Goal: Task Accomplishment & Management: Manage account settings

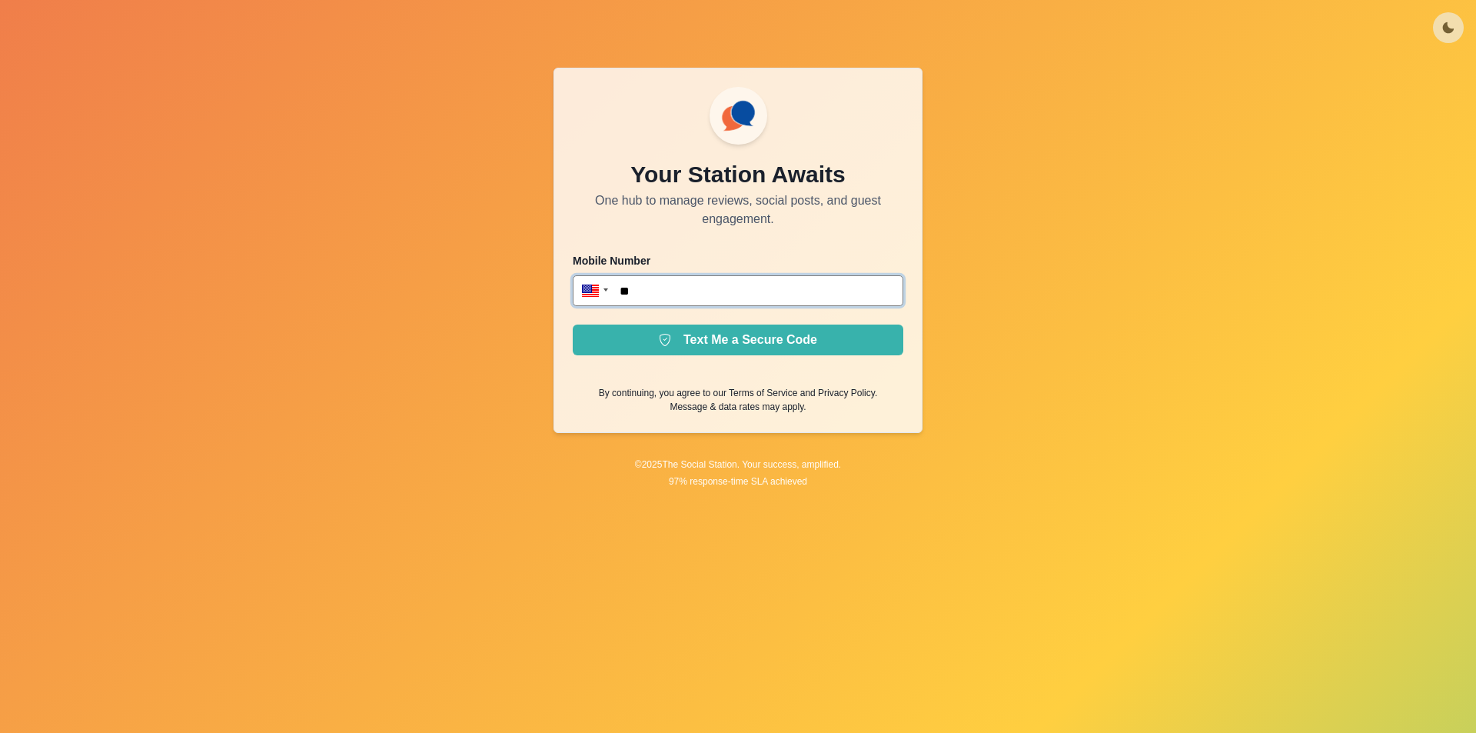
click at [679, 288] on input "**" at bounding box center [738, 290] width 331 height 31
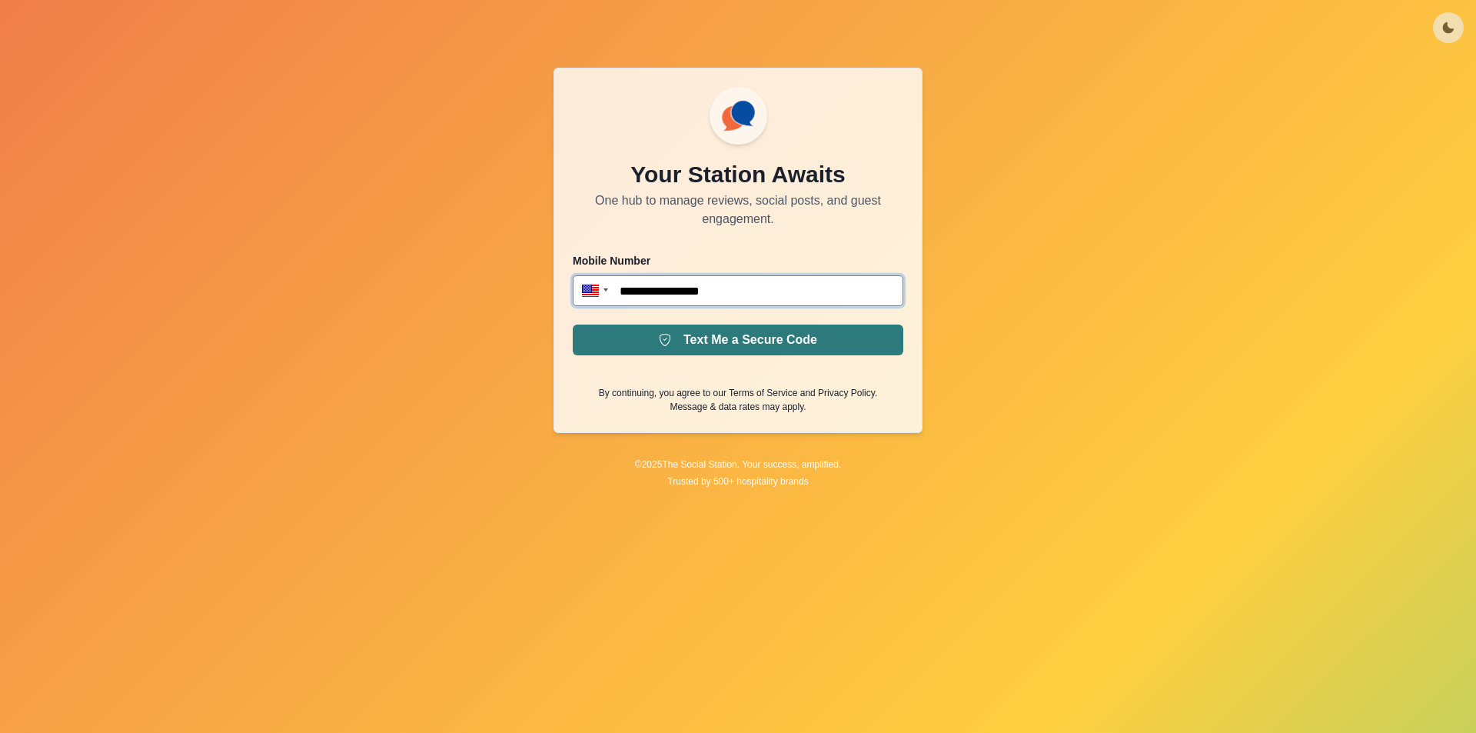
type input "**********"
click at [753, 351] on button "Text Me a Secure Code" at bounding box center [738, 339] width 331 height 31
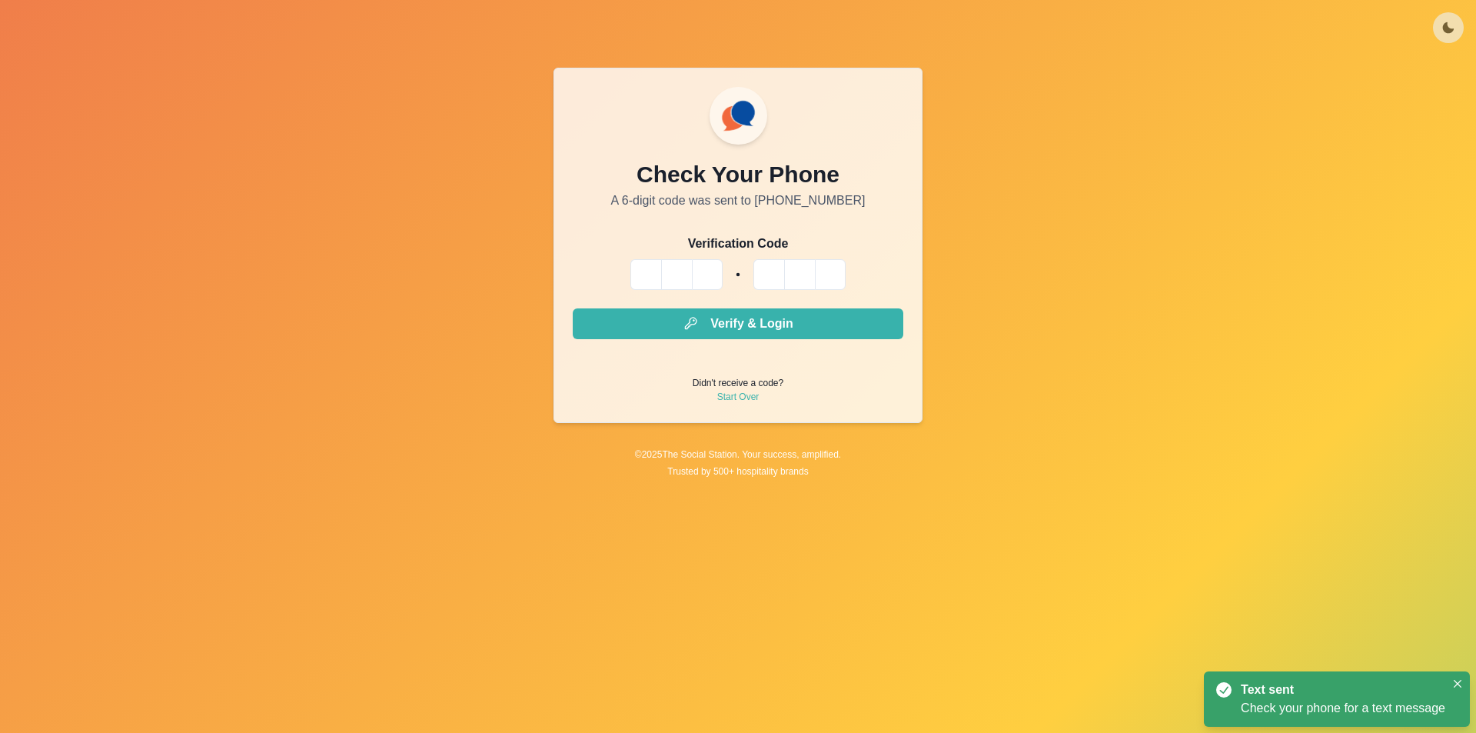
click at [650, 279] on input "Please enter your pin code" at bounding box center [645, 274] width 31 height 31
type input "*"
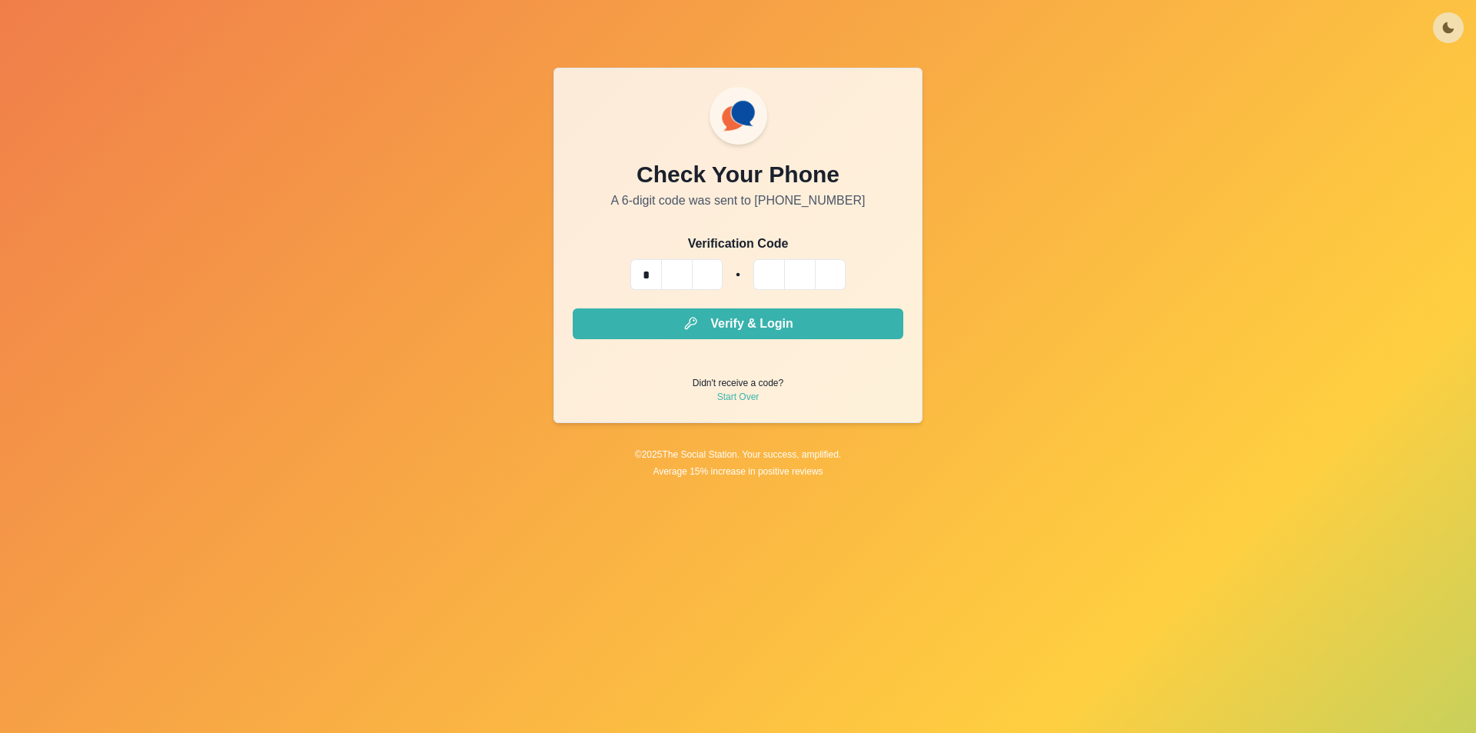
type input "*"
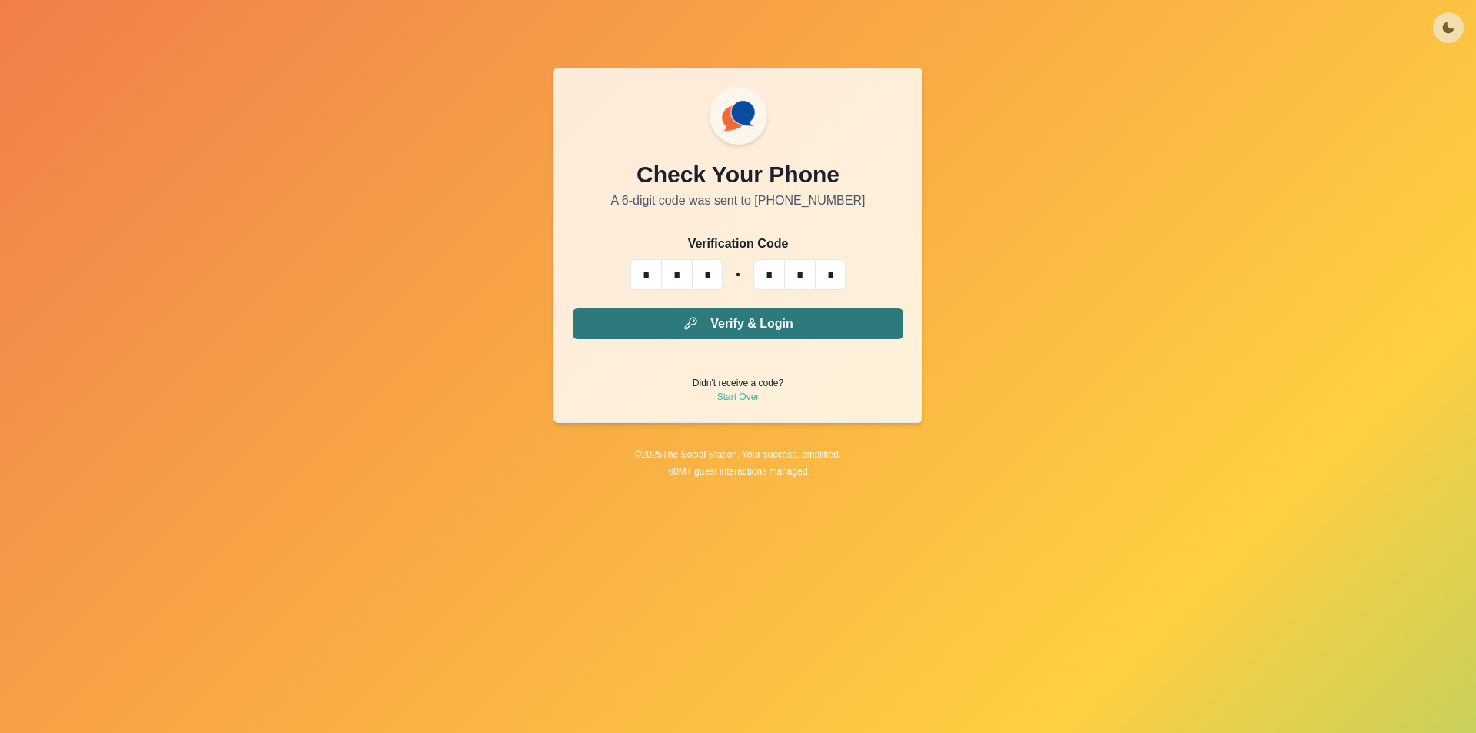
type input "*"
click at [743, 329] on button "Verify & Login" at bounding box center [738, 323] width 331 height 31
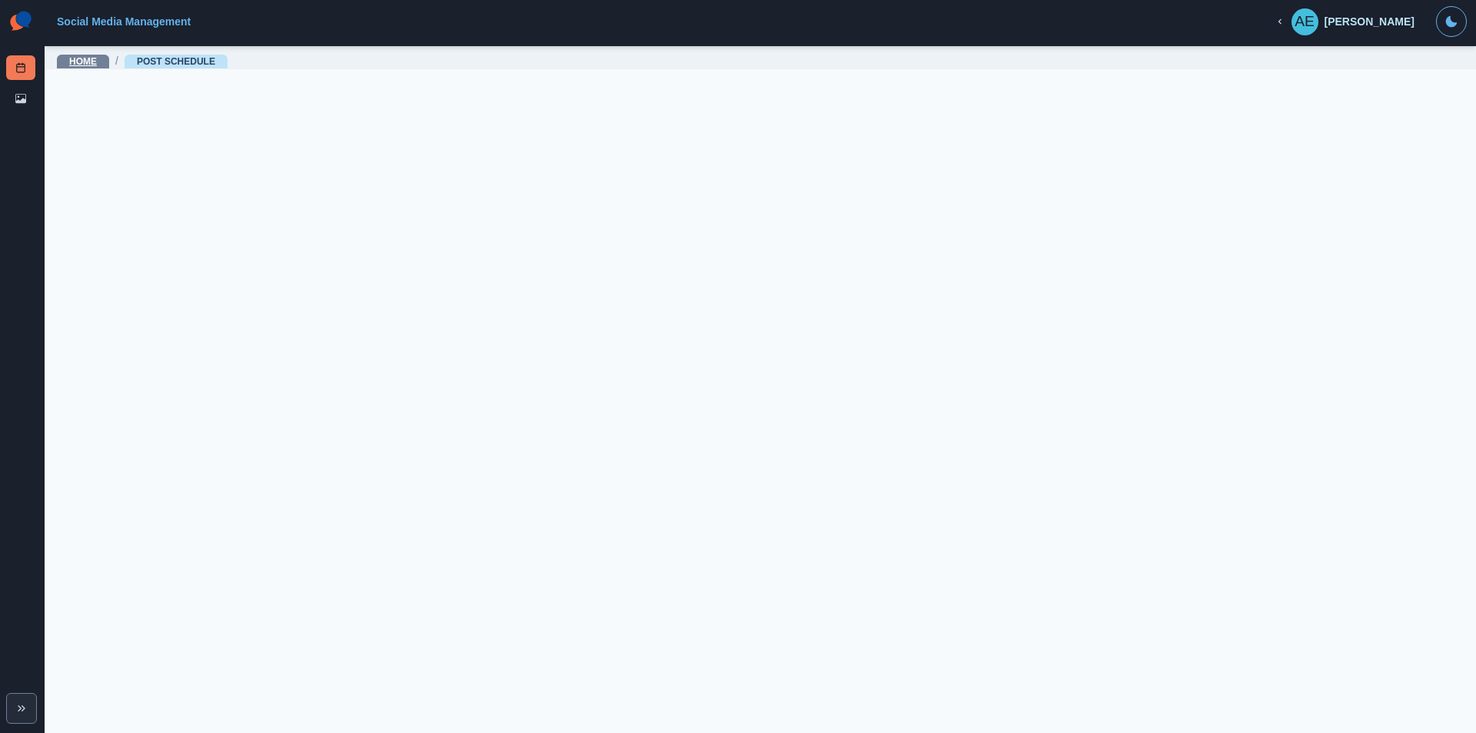
click at [86, 64] on link "Home" at bounding box center [83, 61] width 28 height 11
click at [15, 98] on icon at bounding box center [20, 98] width 11 height 11
click at [73, 56] on link "Home" at bounding box center [83, 61] width 28 height 11
click at [1285, 19] on icon "button" at bounding box center [1280, 21] width 11 height 11
click at [1366, 29] on button "AE Anastasia Elie" at bounding box center [1344, 21] width 165 height 31
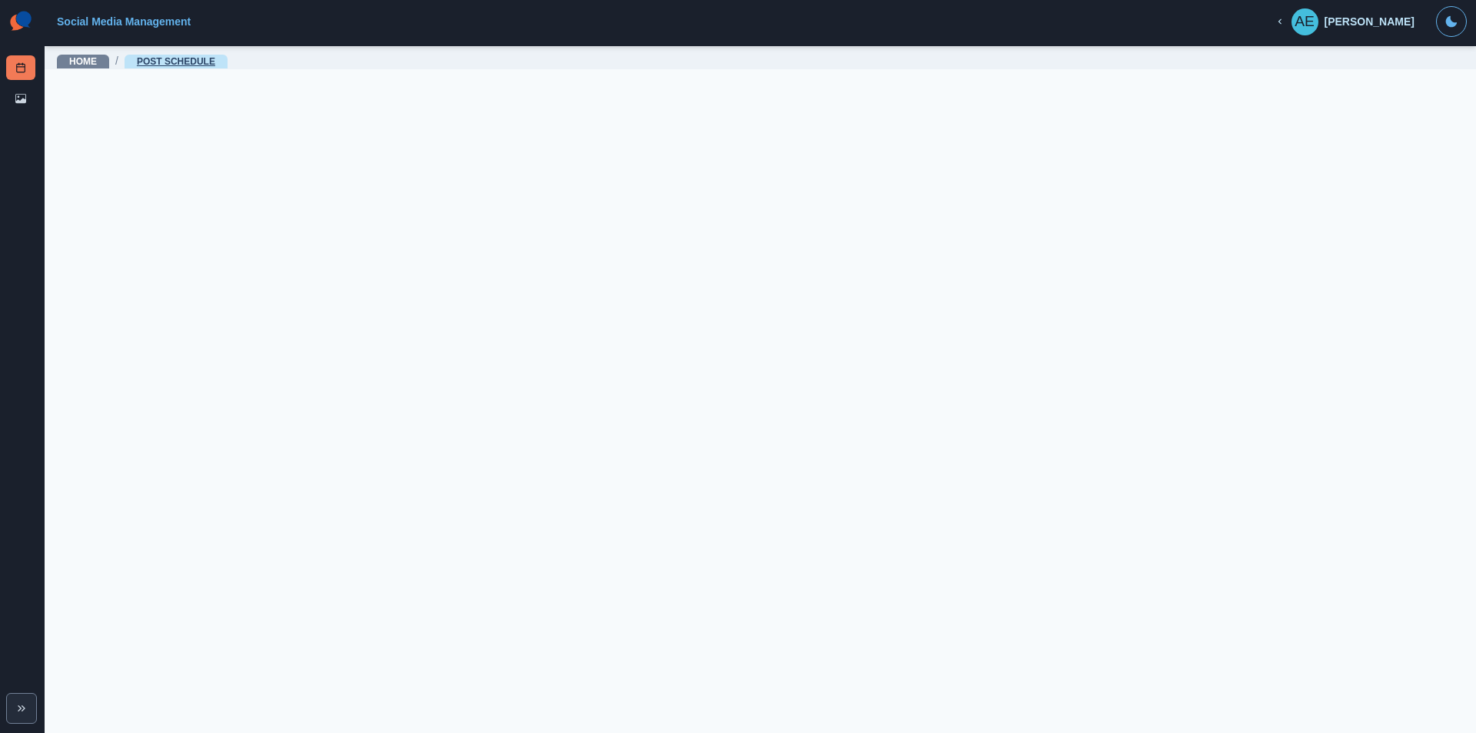
click at [181, 66] on link "Post Schedule" at bounding box center [176, 61] width 78 height 11
click at [22, 707] on icon "Expand" at bounding box center [21, 708] width 12 height 12
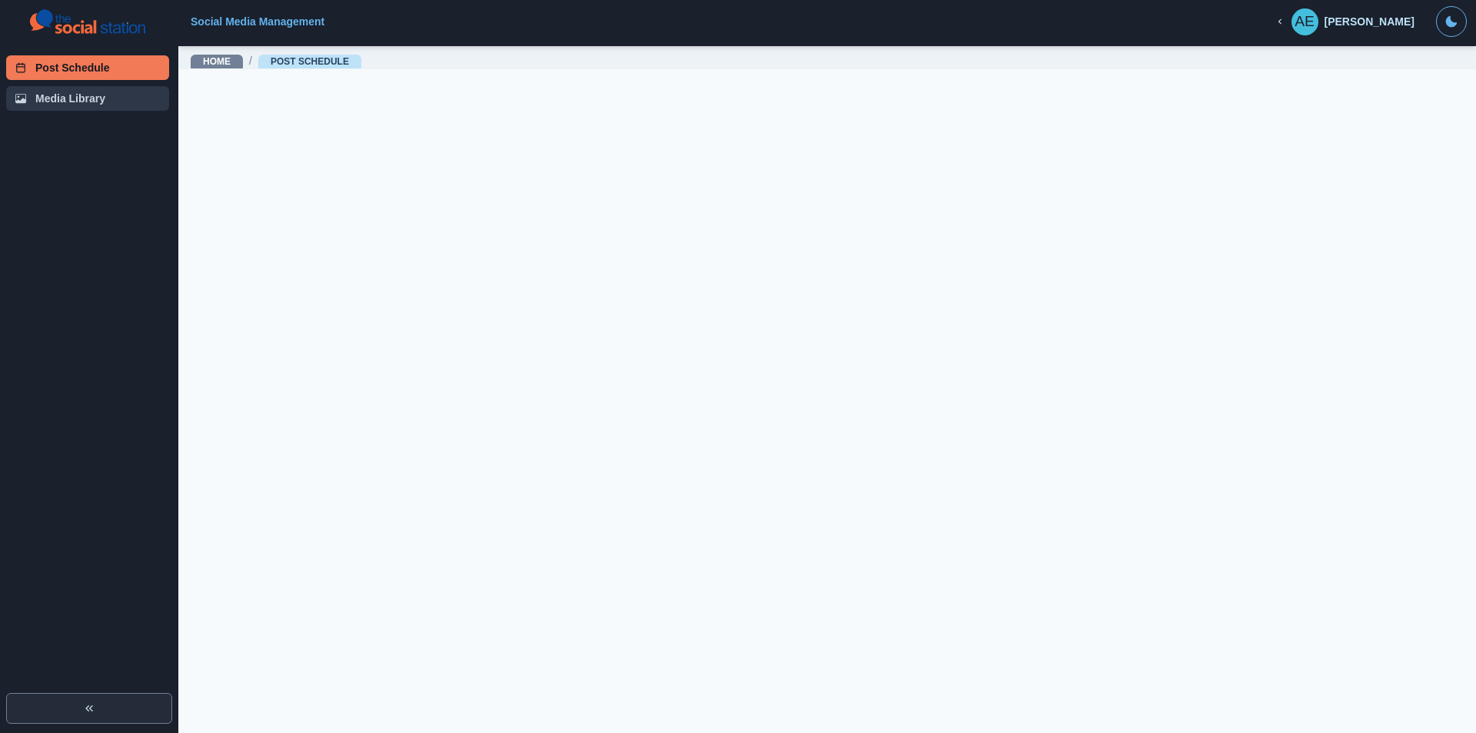
click at [92, 95] on link "Media Library" at bounding box center [87, 98] width 163 height 25
drag, startPoint x: 228, startPoint y: 52, endPoint x: 219, endPoint y: 65, distance: 15.4
click at [227, 56] on div "Home / Media Library" at bounding box center [827, 57] width 1298 height 25
click at [218, 65] on link "Home" at bounding box center [217, 61] width 28 height 11
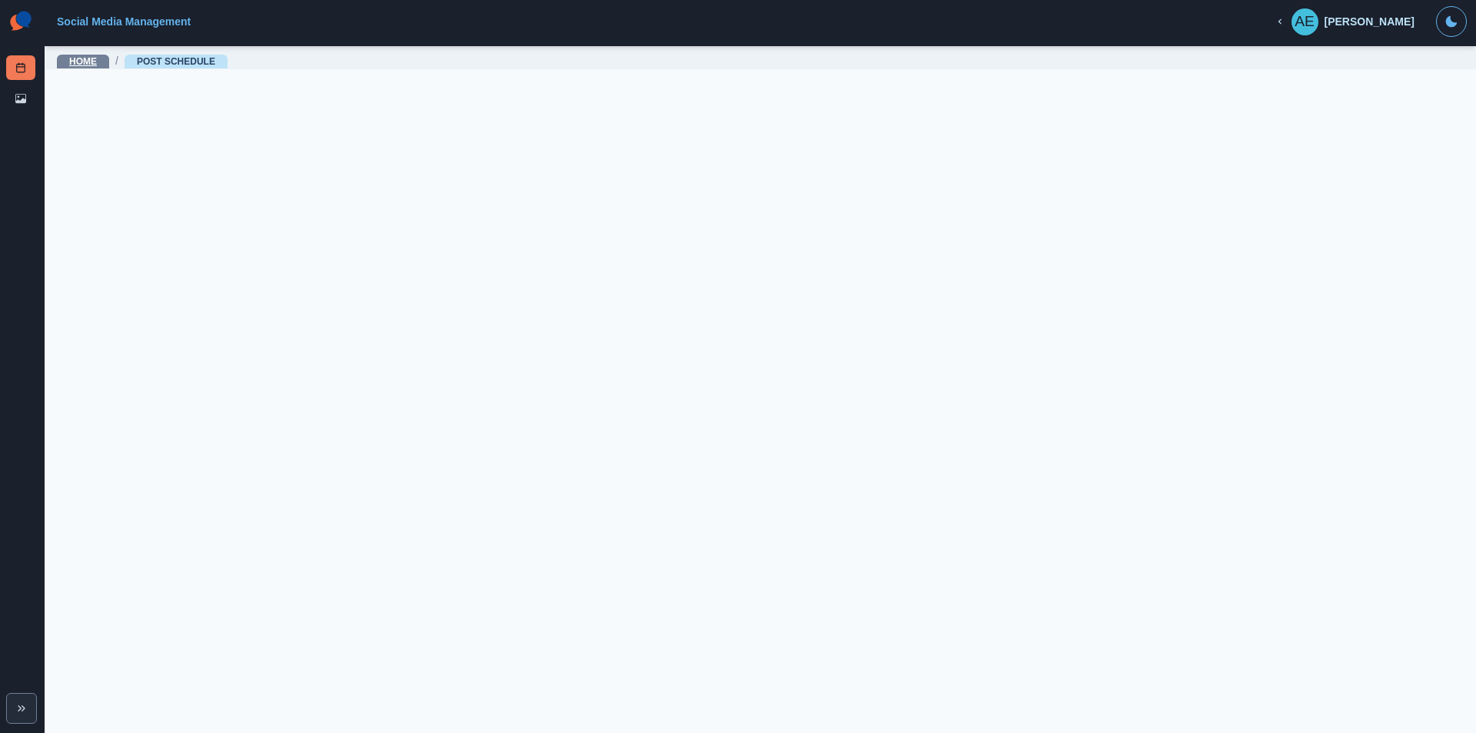
click at [84, 58] on link "Home" at bounding box center [83, 61] width 28 height 11
click at [1448, 25] on icon "Toggle Mode" at bounding box center [1451, 21] width 11 height 11
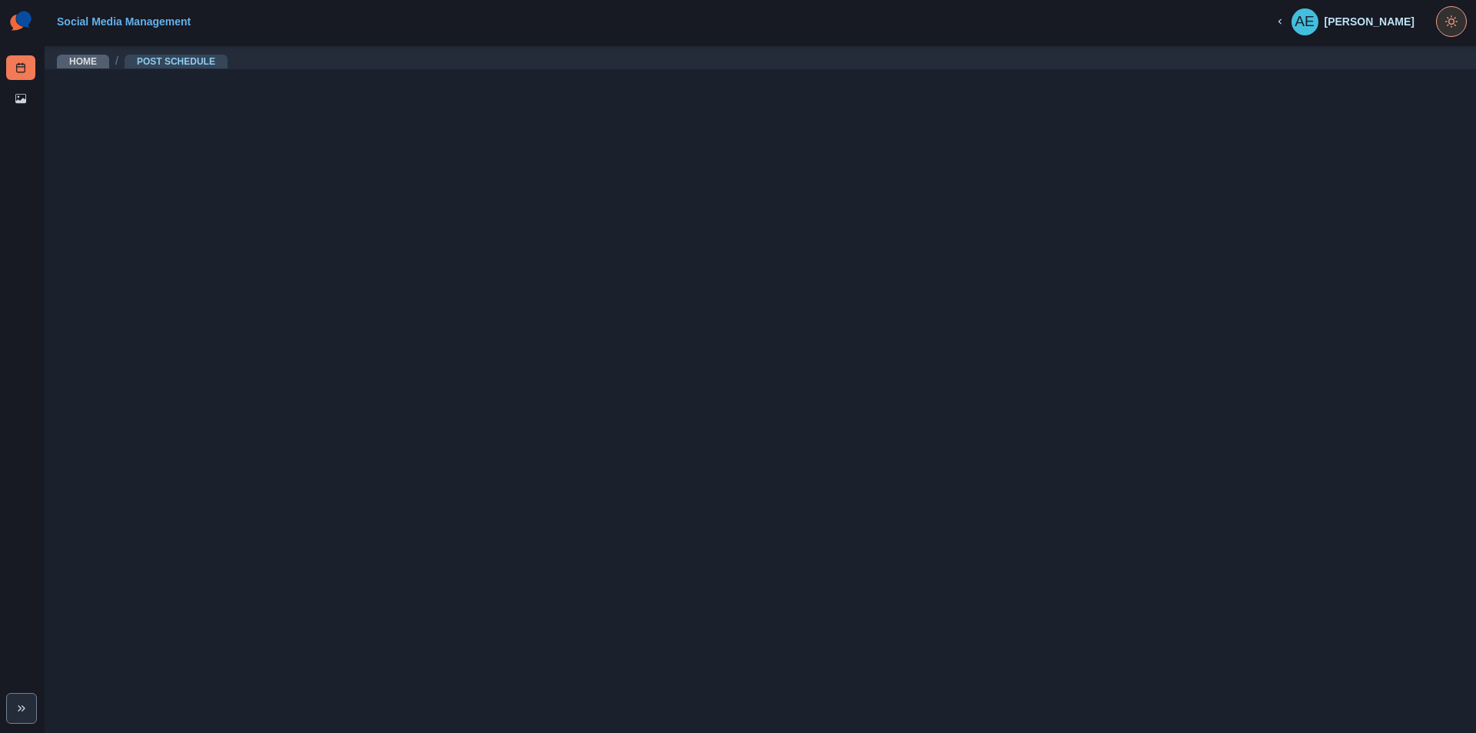
click at [1448, 25] on icon "Toggle Mode" at bounding box center [1448, 25] width 1 height 1
